Goal: Navigation & Orientation: Find specific page/section

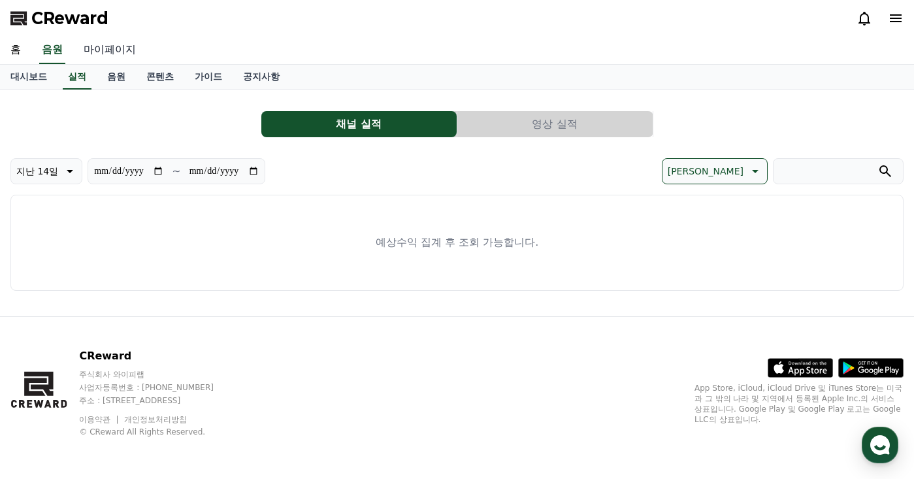
click at [117, 43] on link "마이페이지" at bounding box center [109, 50] width 73 height 27
select select "**********"
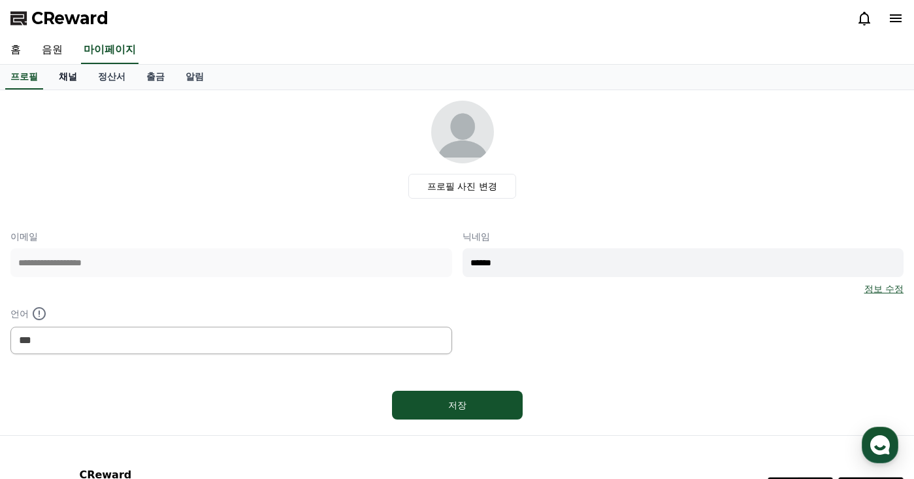
click at [78, 80] on link "채널" at bounding box center [67, 77] width 39 height 25
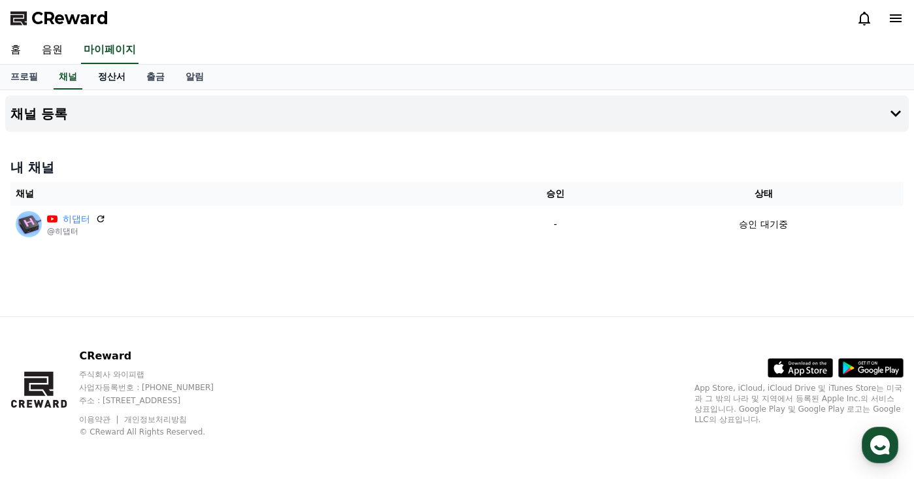
click at [103, 80] on link "정산서" at bounding box center [112, 77] width 48 height 25
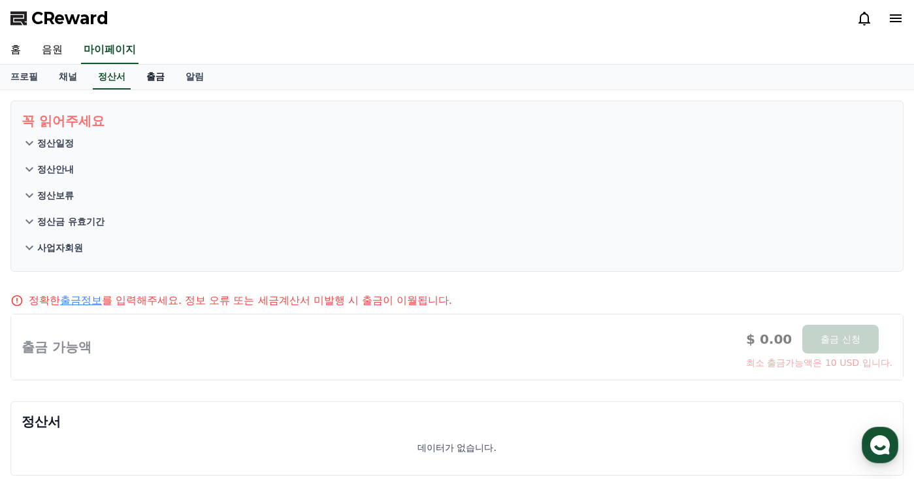
click at [146, 76] on link "출금" at bounding box center [155, 77] width 39 height 25
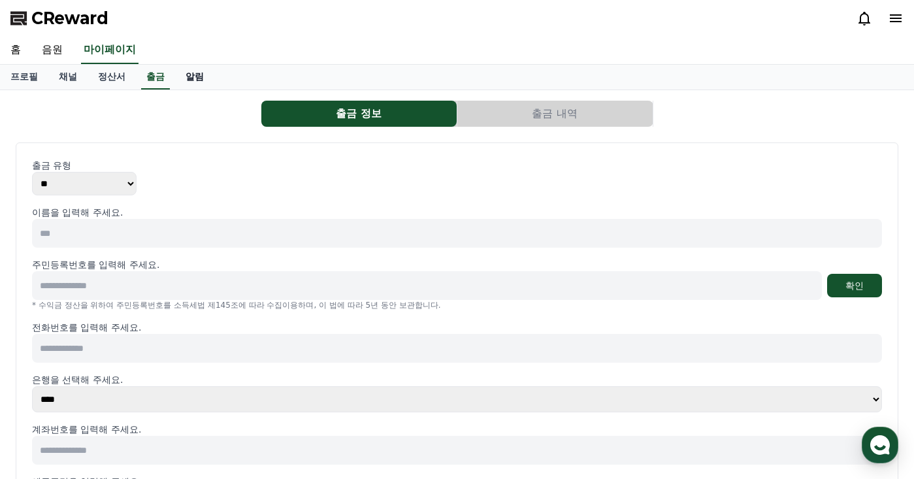
click at [184, 73] on link "알림" at bounding box center [194, 77] width 39 height 25
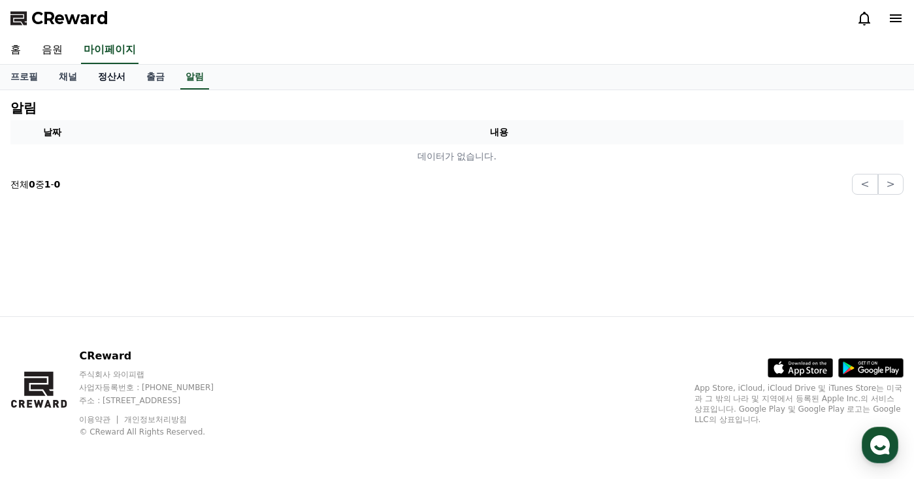
click at [108, 74] on link "정산서" at bounding box center [112, 77] width 48 height 25
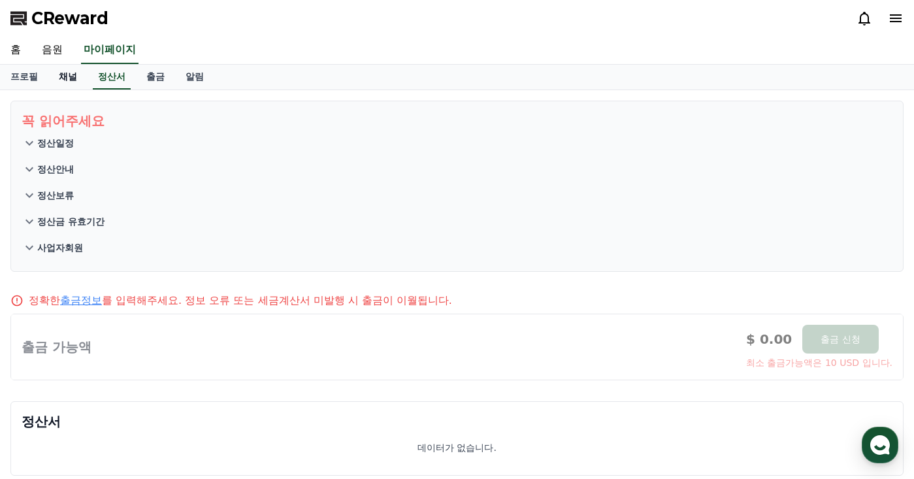
click at [78, 83] on link "채널" at bounding box center [67, 77] width 39 height 25
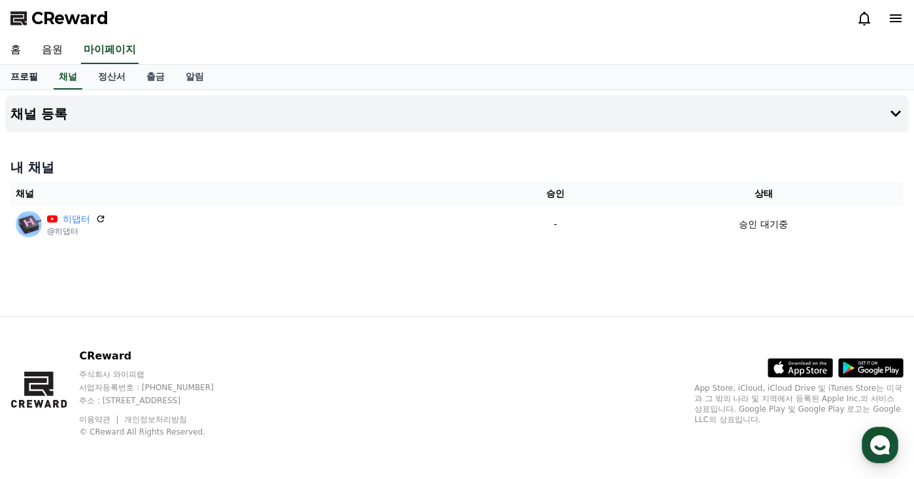
click at [37, 80] on link "프로필" at bounding box center [24, 77] width 48 height 25
select select "**********"
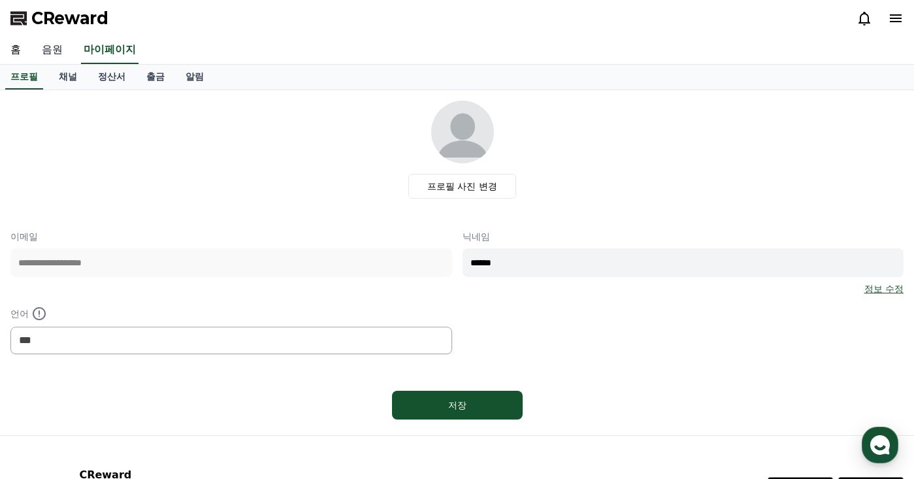
click at [62, 50] on link "음원" at bounding box center [52, 50] width 42 height 27
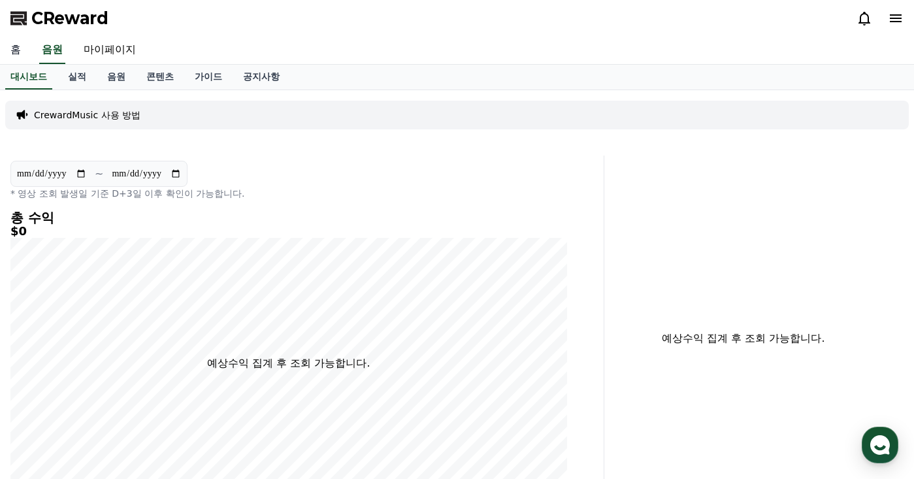
click at [16, 47] on link "홈" at bounding box center [15, 50] width 31 height 27
